Goal: Check status: Check status

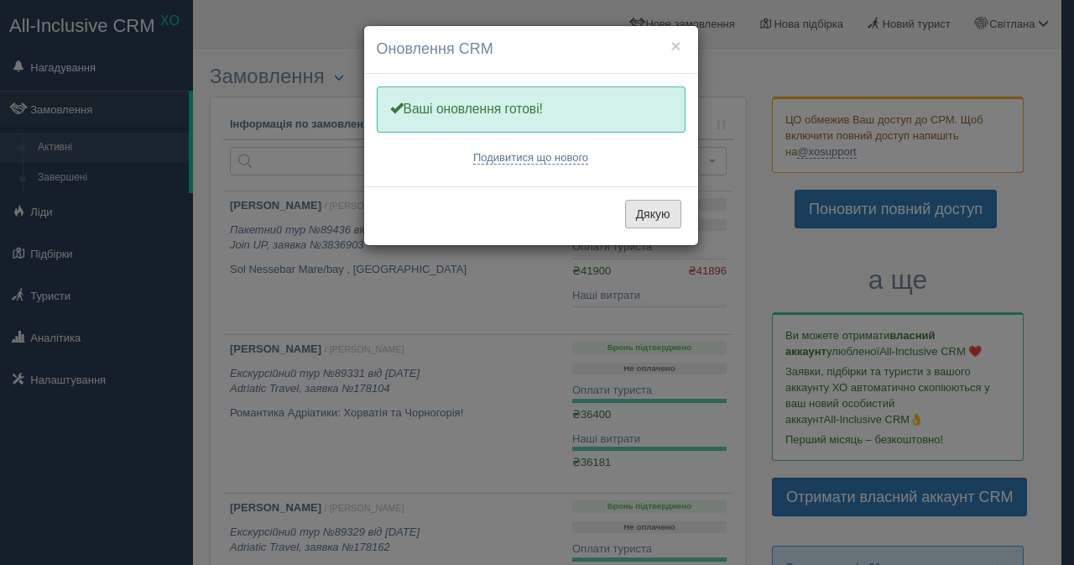
click at [655, 214] on button "Дякую" at bounding box center [653, 214] width 56 height 29
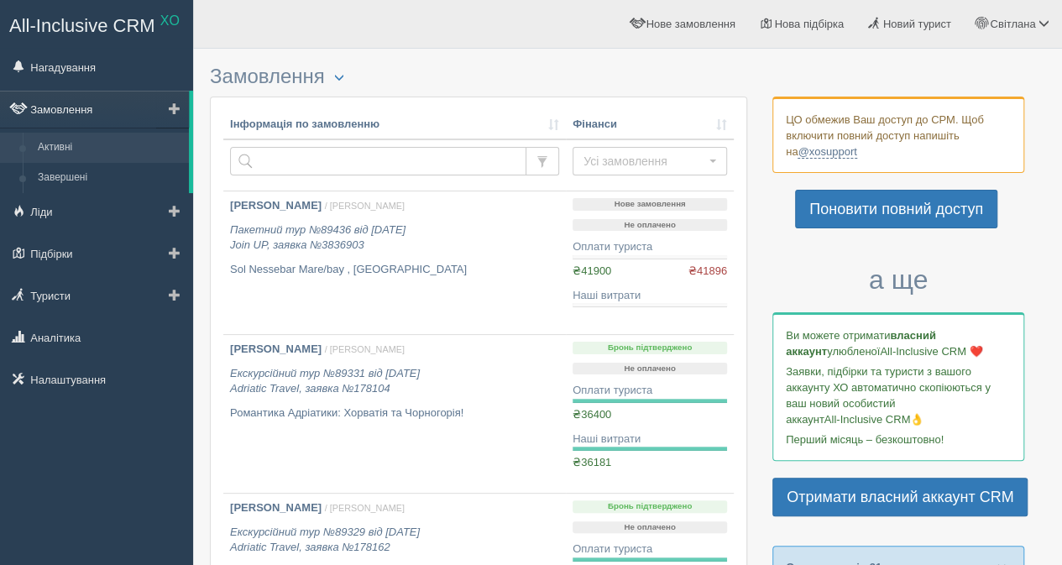
click at [87, 110] on link "Замовлення" at bounding box center [94, 109] width 189 height 37
drag, startPoint x: 336, startPoint y: 154, endPoint x: 640, endPoint y: 196, distance: 307.4
click at [335, 154] on input "text" at bounding box center [378, 161] width 296 height 29
type input "e"
type input "кіпр"
